Goal: Task Accomplishment & Management: Manage account settings

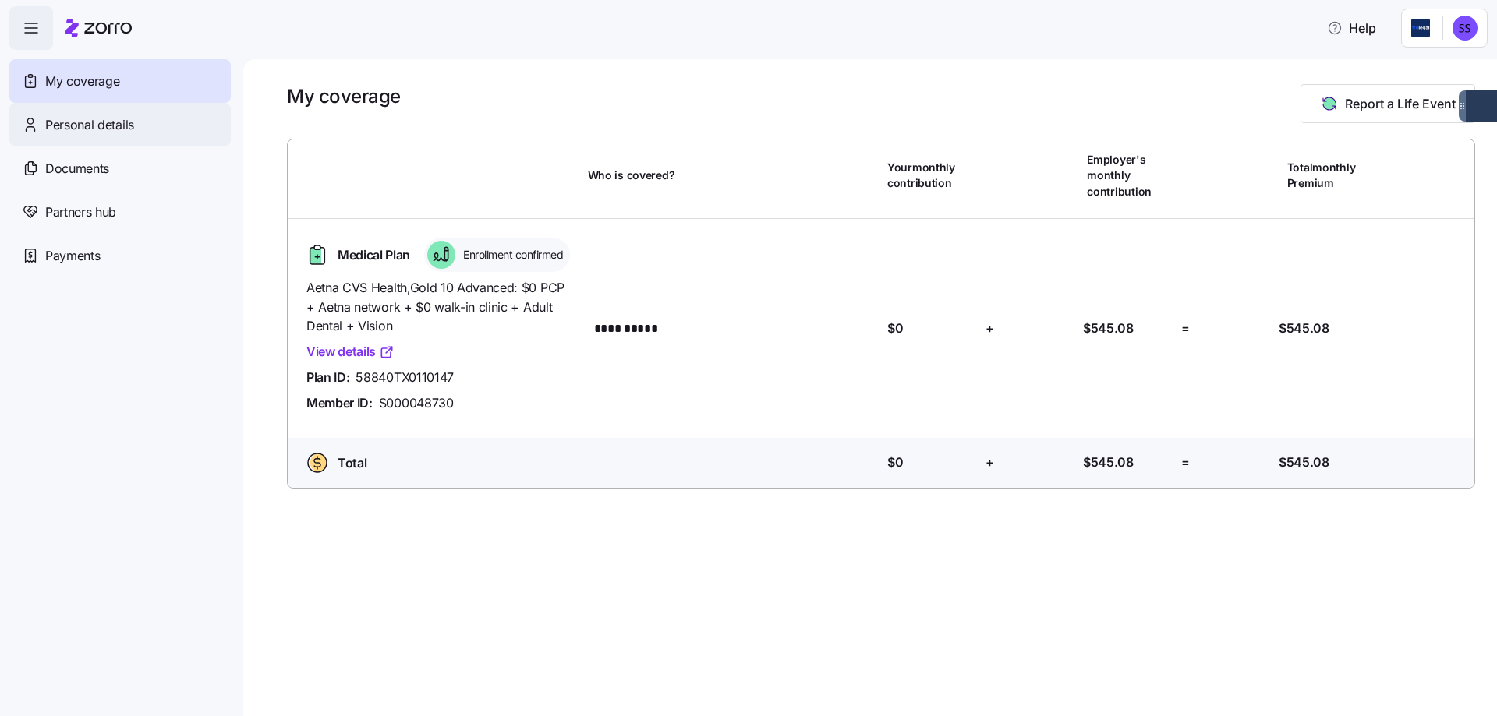
click at [108, 115] on span "Personal details" at bounding box center [89, 124] width 89 height 19
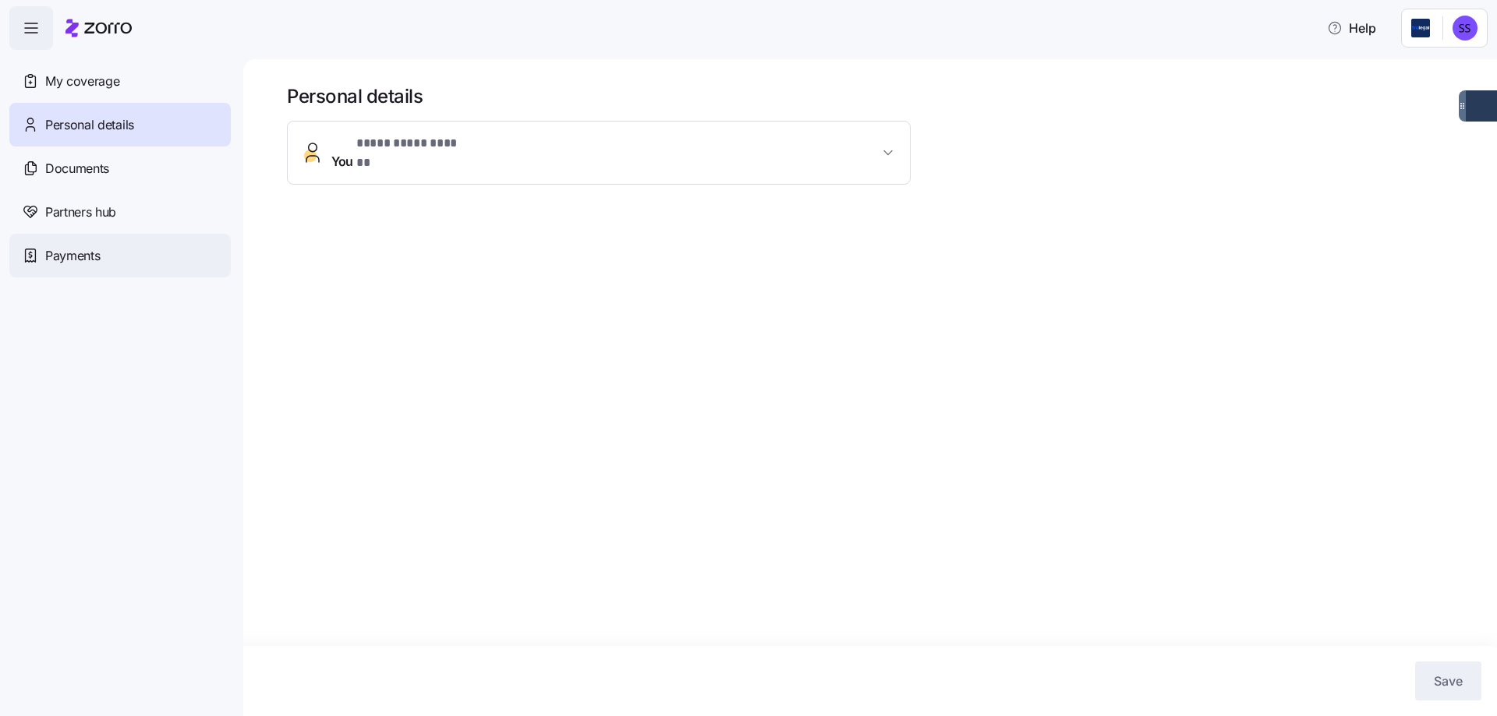
click at [71, 261] on span "Payments" at bounding box center [72, 255] width 55 height 19
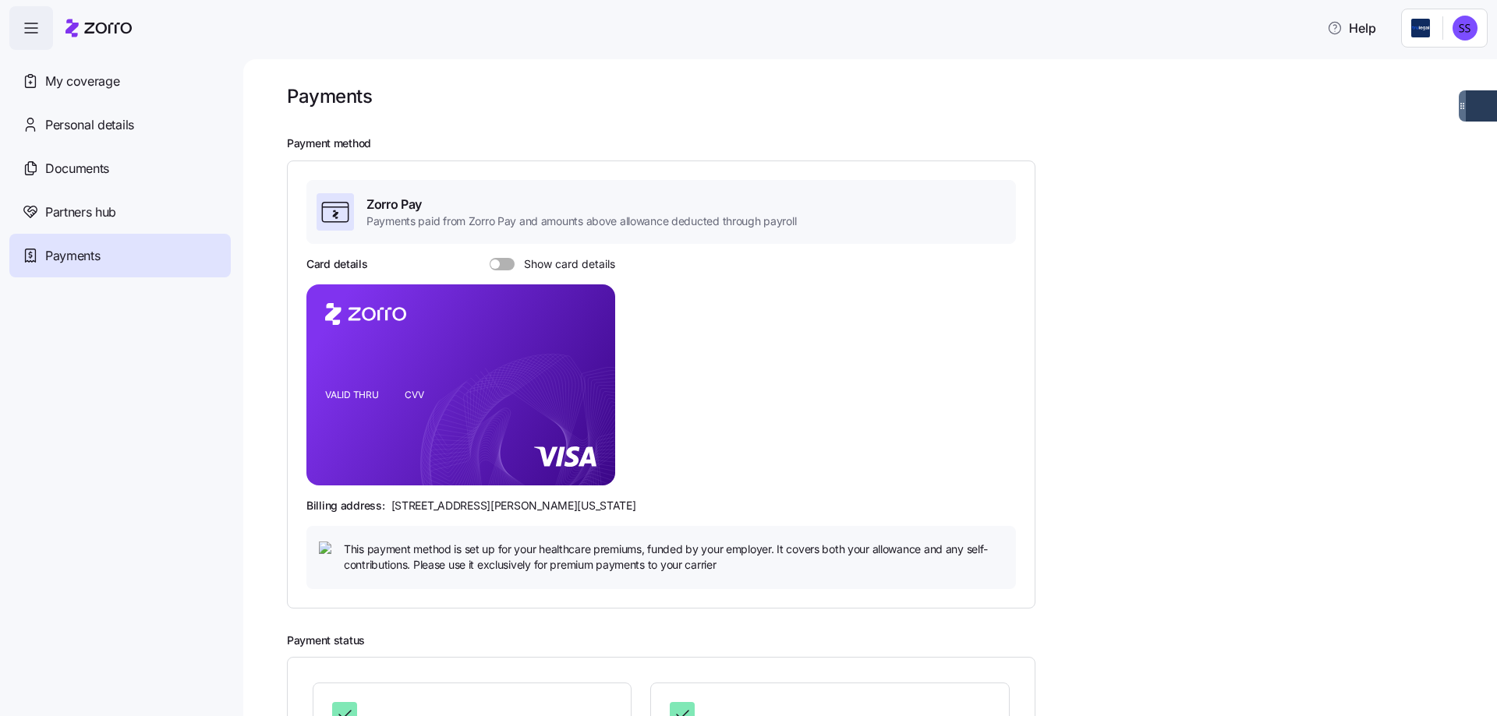
click at [490, 263] on span at bounding box center [494, 264] width 9 height 9
click at [490, 258] on input "Show card details" at bounding box center [490, 258] width 0 height 0
click at [111, 84] on span "My coverage" at bounding box center [82, 81] width 74 height 19
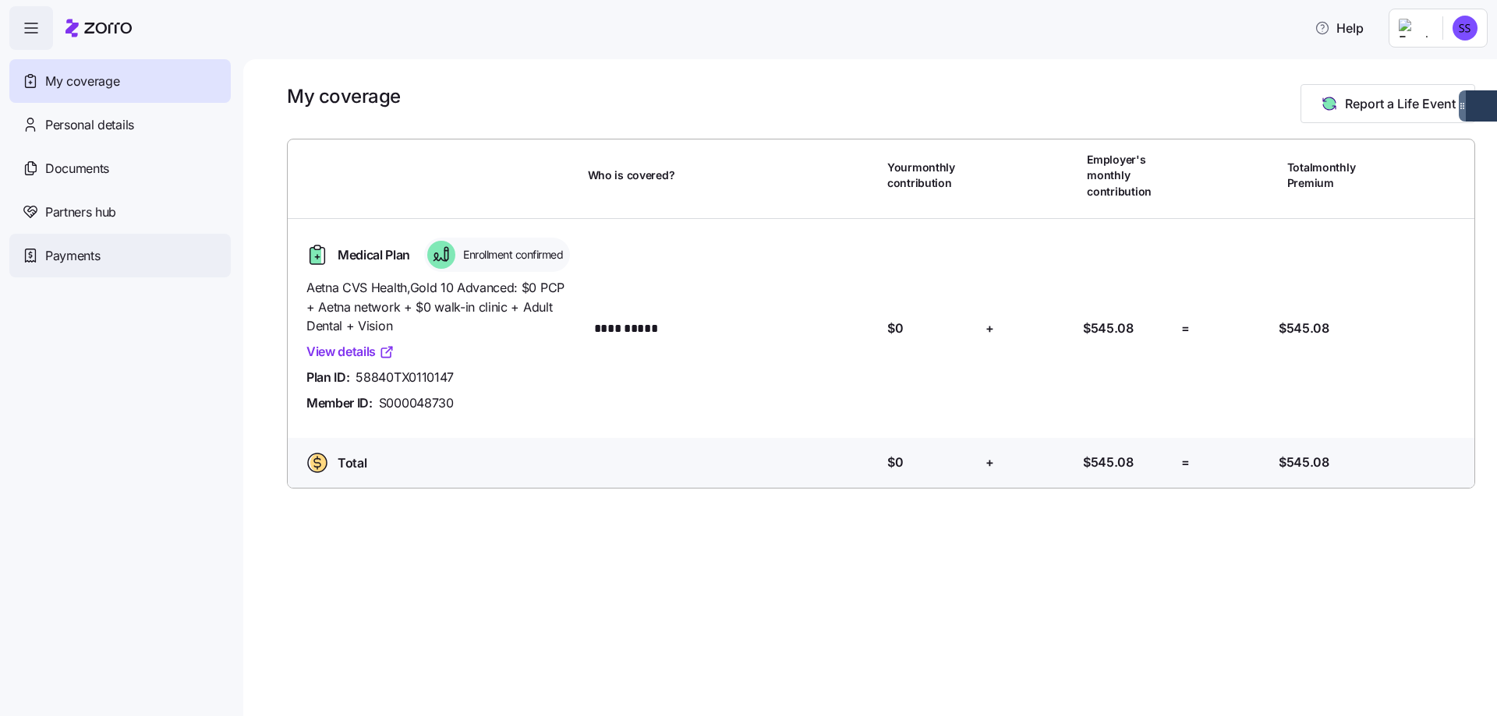
click at [89, 259] on span "Payments" at bounding box center [72, 255] width 55 height 19
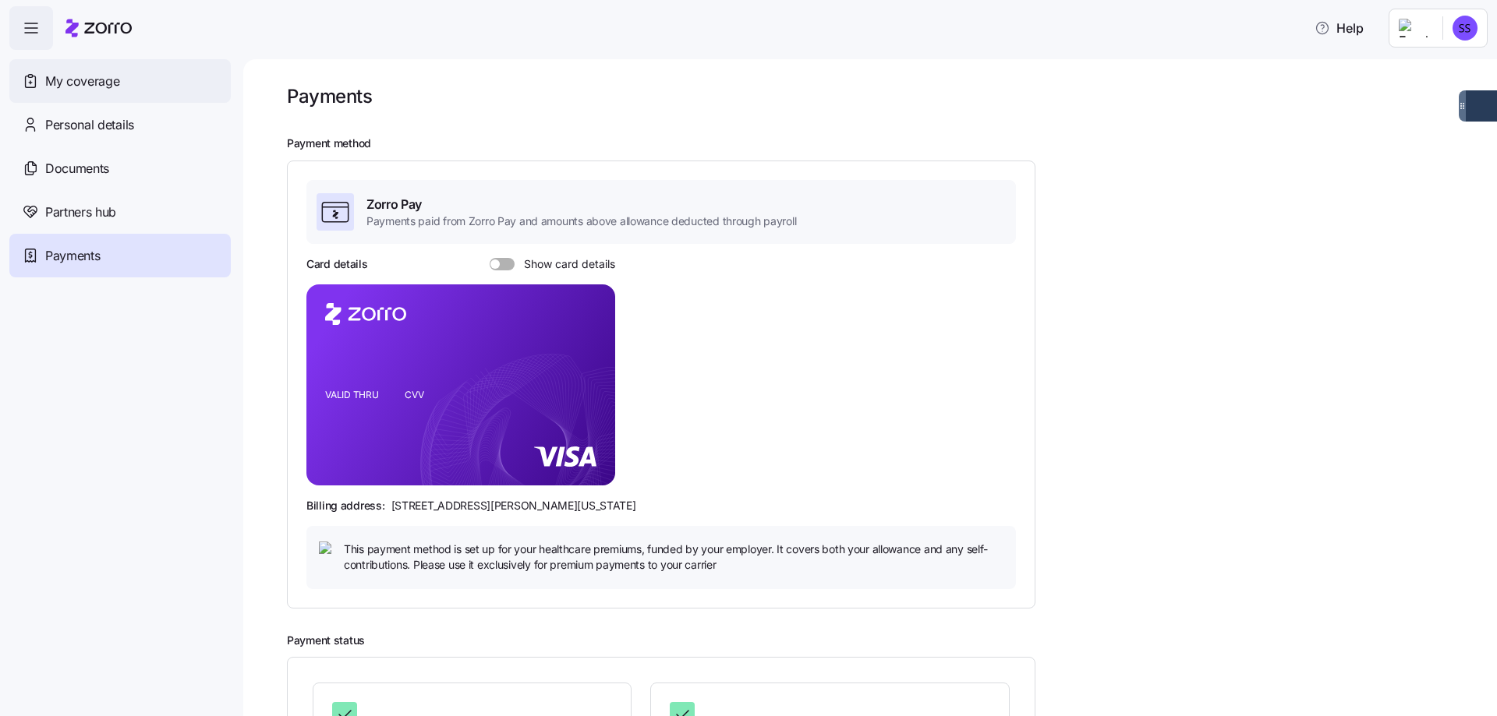
click at [97, 85] on span "My coverage" at bounding box center [82, 81] width 74 height 19
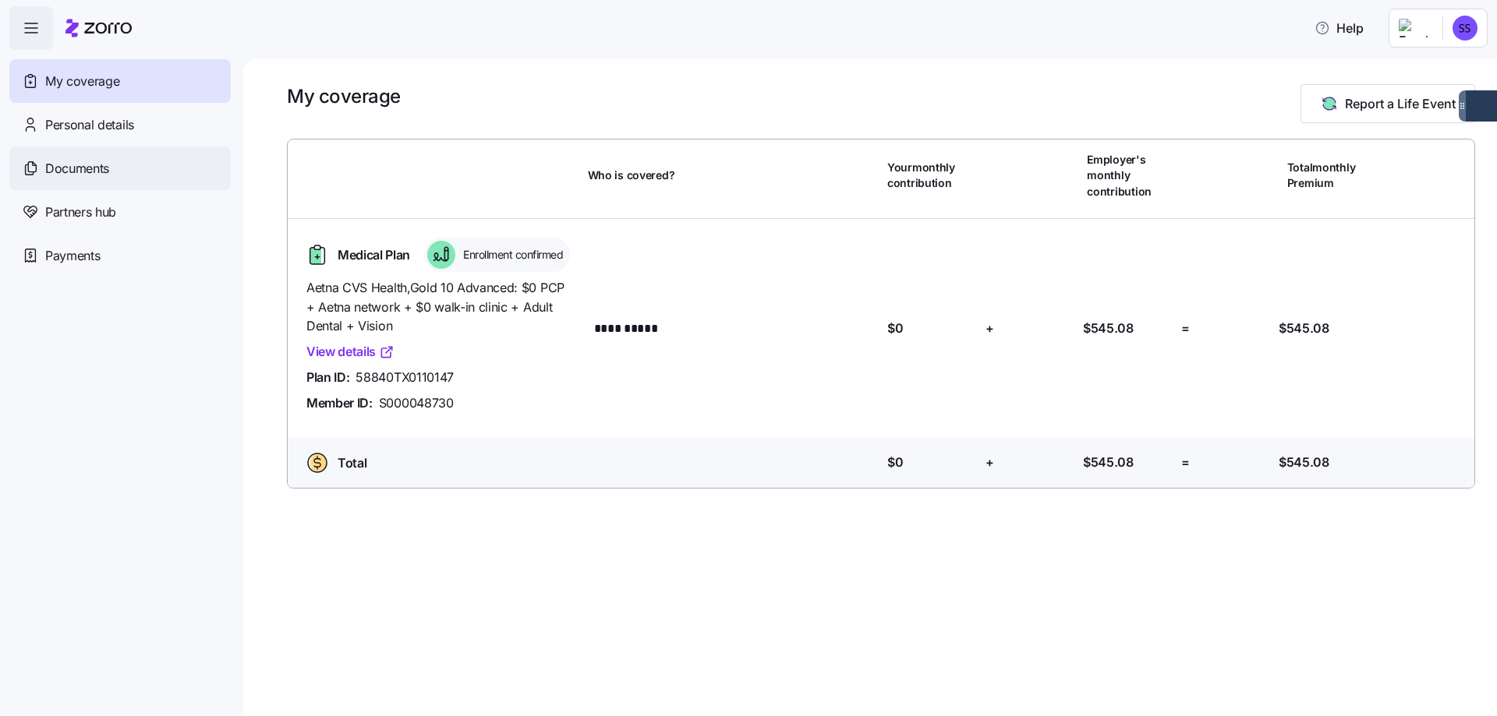
click at [90, 159] on span "Documents" at bounding box center [77, 168] width 64 height 19
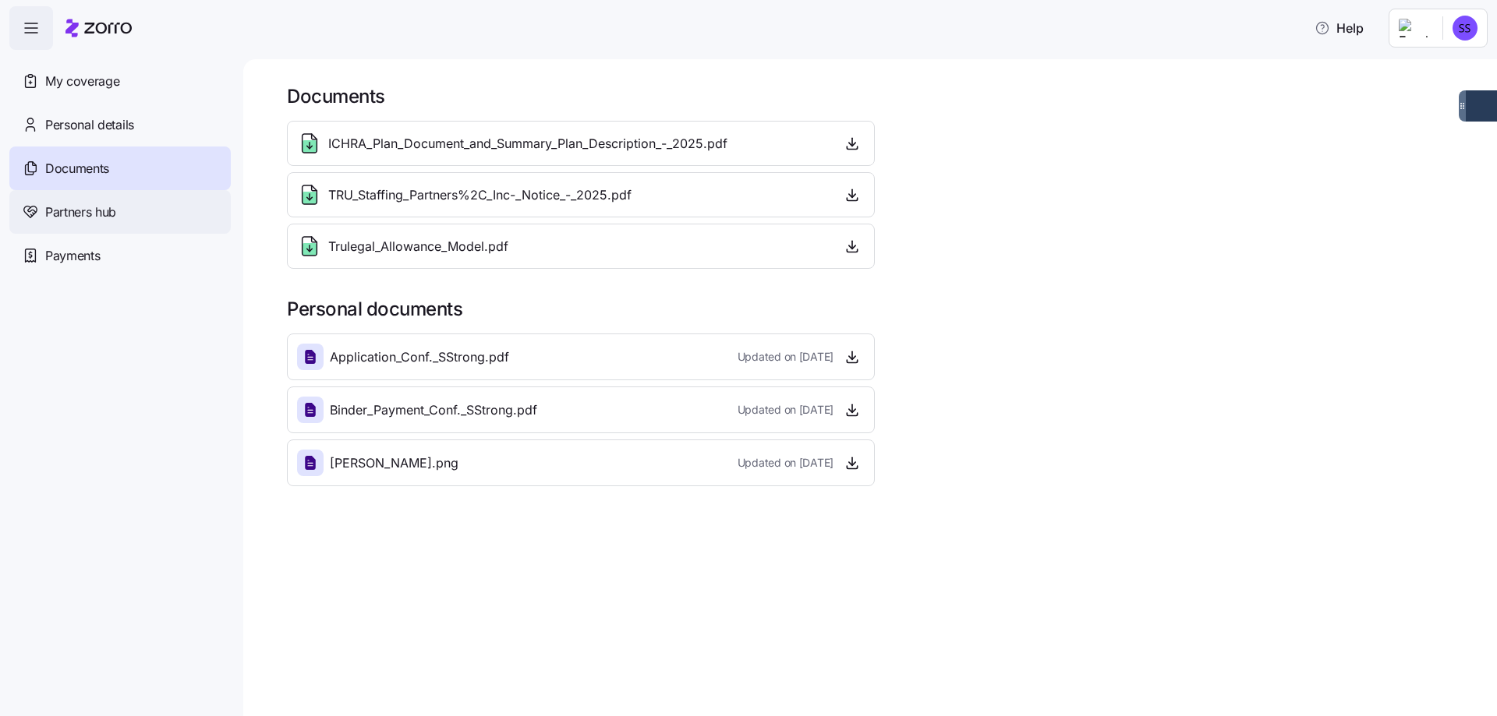
click at [72, 210] on span "Partners hub" at bounding box center [80, 212] width 71 height 19
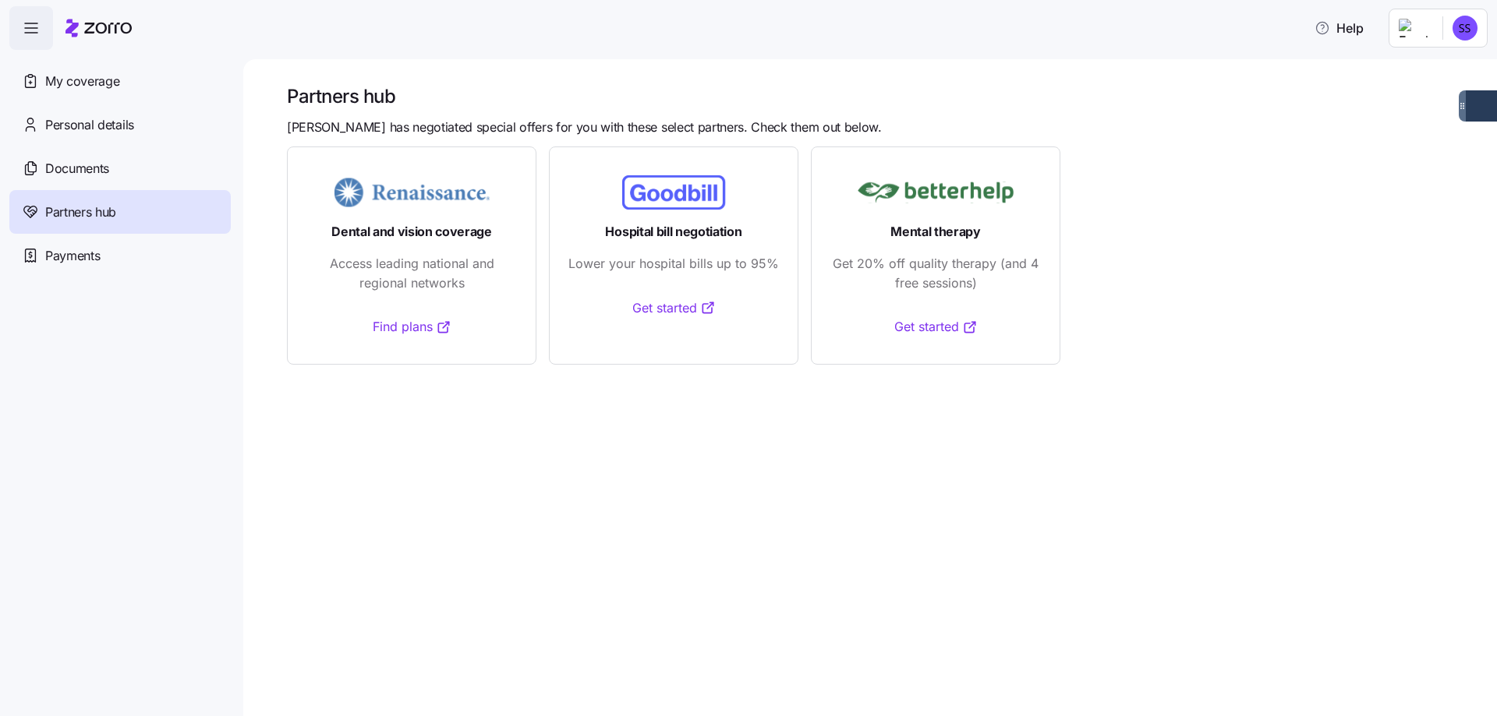
click at [932, 331] on link "Get started" at bounding box center [935, 326] width 83 height 19
